Goal: Information Seeking & Learning: Learn about a topic

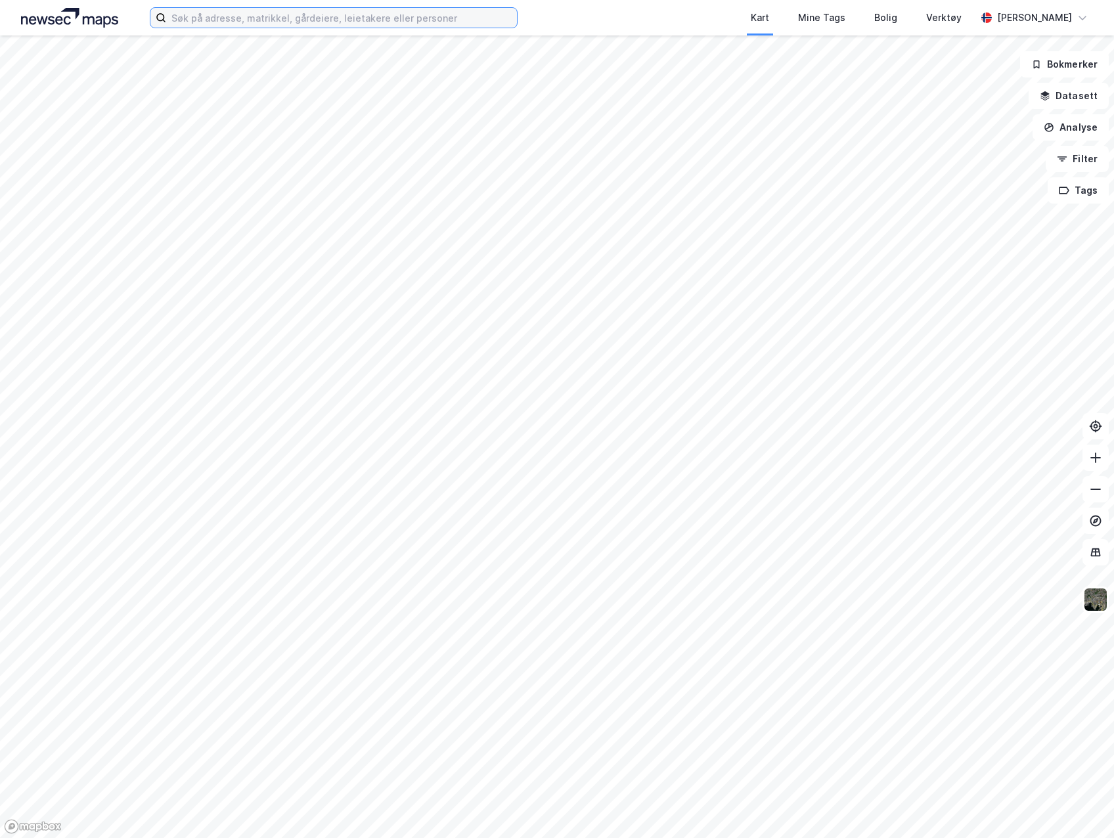
click at [302, 12] on input at bounding box center [341, 18] width 351 height 20
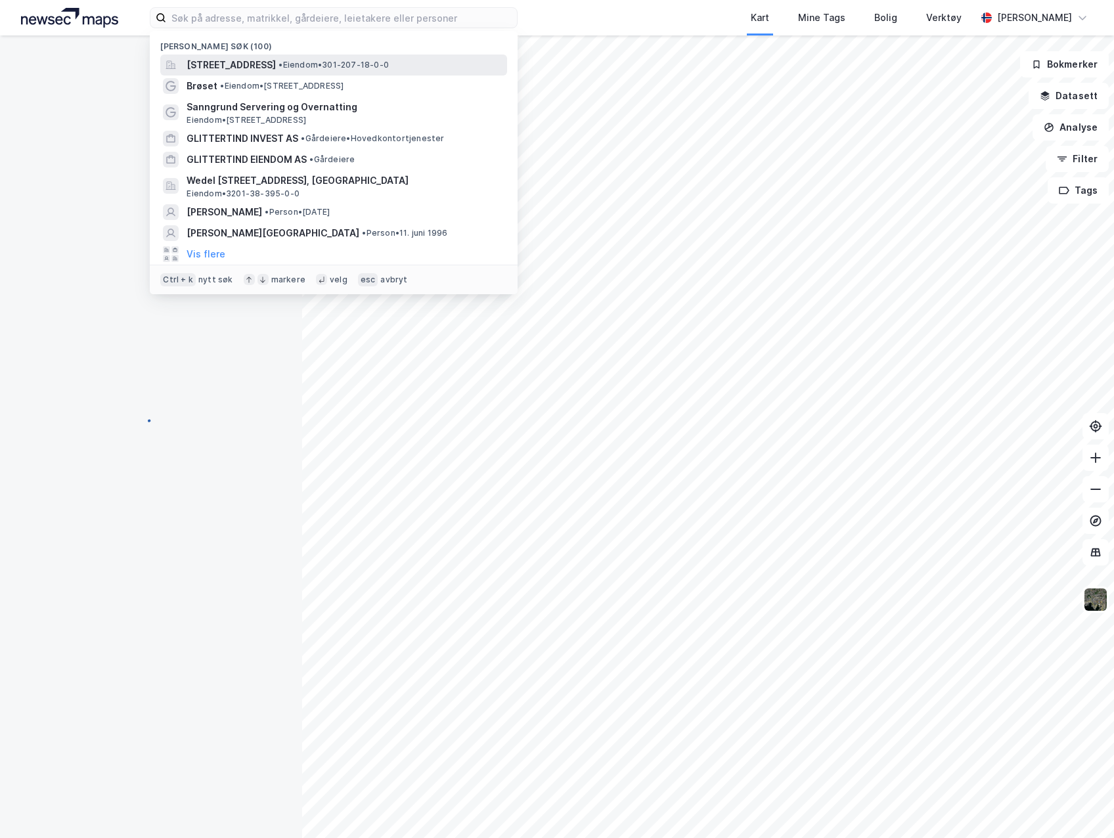
click at [246, 70] on span "Akersgata 35, 0158, OSLO, OSLO" at bounding box center [231, 65] width 89 height 16
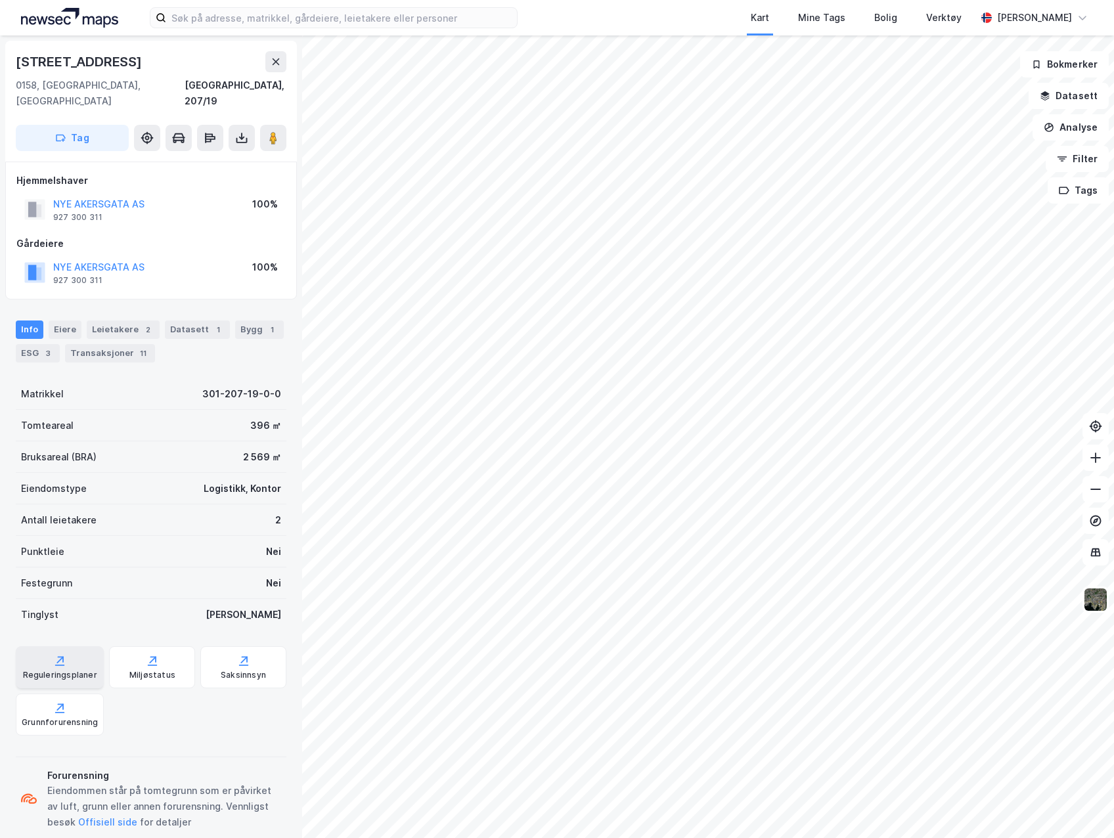
click at [85, 670] on div "Reguleringsplaner" at bounding box center [60, 675] width 74 height 11
click at [741, 422] on div "Akersgata 39 0158, Oslo, Oslo Oslo, 207/19 Tag Hjemmelshaver NYE AKERSGATA AS 9…" at bounding box center [557, 436] width 1114 height 803
click at [733, 429] on div "Akersgata 39 0158, Oslo, Oslo Oslo, 207/19 Tag Hjemmelshaver NYE AKERSGATA AS 9…" at bounding box center [557, 436] width 1114 height 803
click at [276, 131] on image at bounding box center [273, 137] width 8 height 13
click at [279, 125] on button at bounding box center [273, 138] width 26 height 26
